Goal: Task Accomplishment & Management: Use online tool/utility

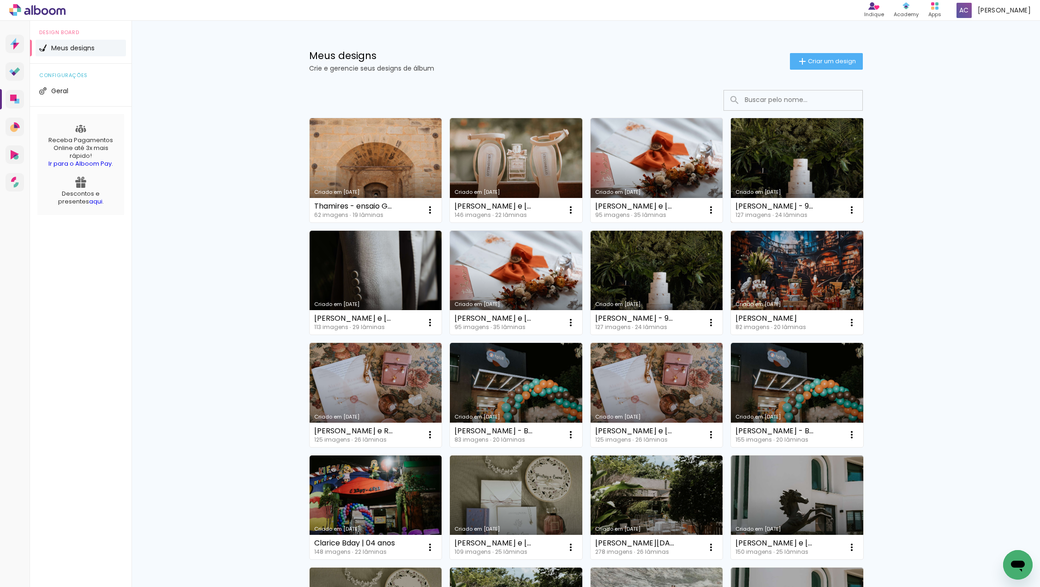
click at [820, 180] on link "Criado em [DATE]" at bounding box center [797, 170] width 132 height 104
click at [659, 42] on div "Meus designs Crie e gerencie seus designs de álbum Criar um design" at bounding box center [586, 51] width 600 height 60
click at [426, 157] on link "Criado em [DATE]" at bounding box center [376, 170] width 132 height 104
